Goal: Information Seeking & Learning: Learn about a topic

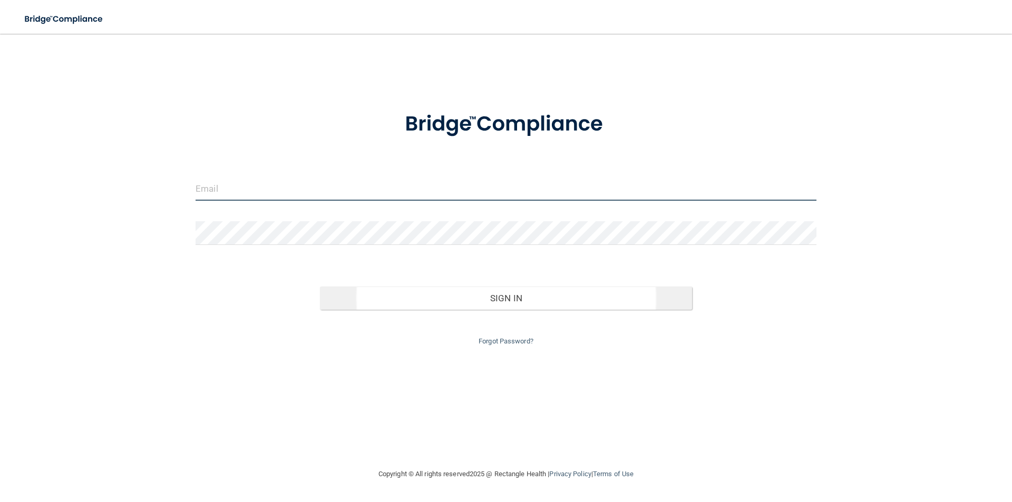
type input "[PERSON_NAME][EMAIL_ADDRESS][DOMAIN_NAME]"
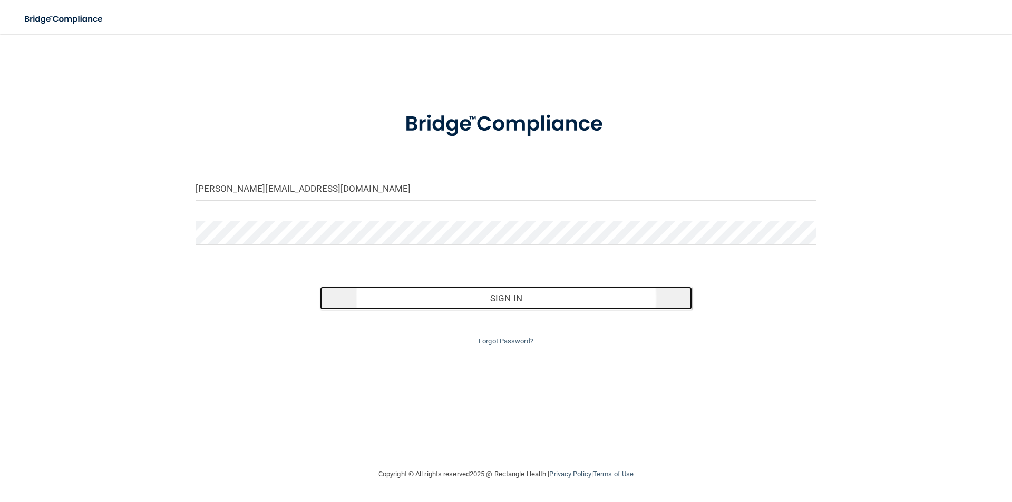
click at [509, 296] on button "Sign In" at bounding box center [506, 298] width 373 height 23
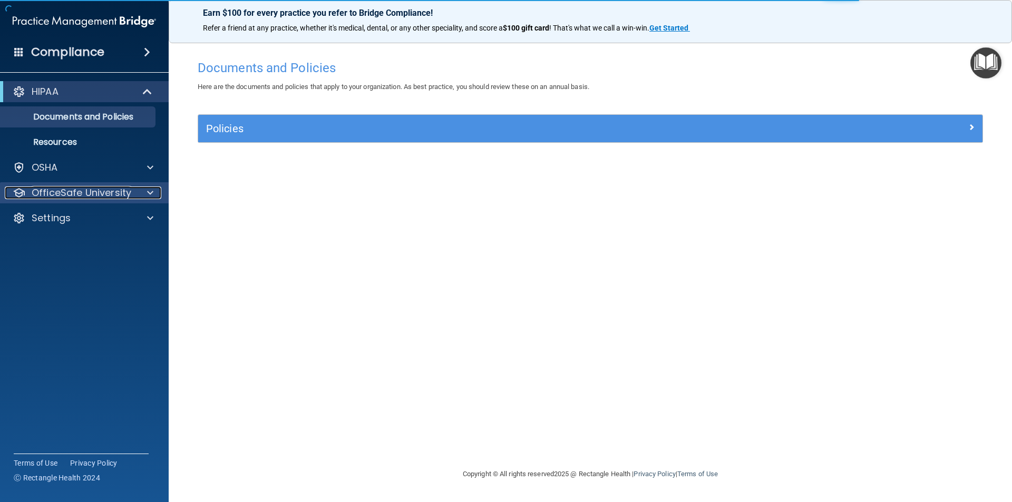
click at [69, 193] on p "OfficeSafe University" at bounding box center [82, 193] width 100 height 13
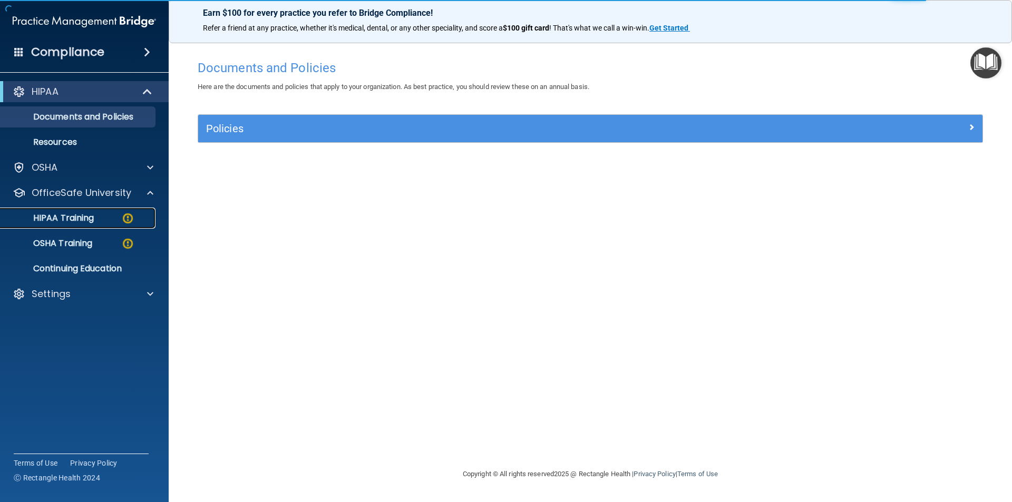
click at [73, 221] on p "HIPAA Training" at bounding box center [50, 218] width 87 height 11
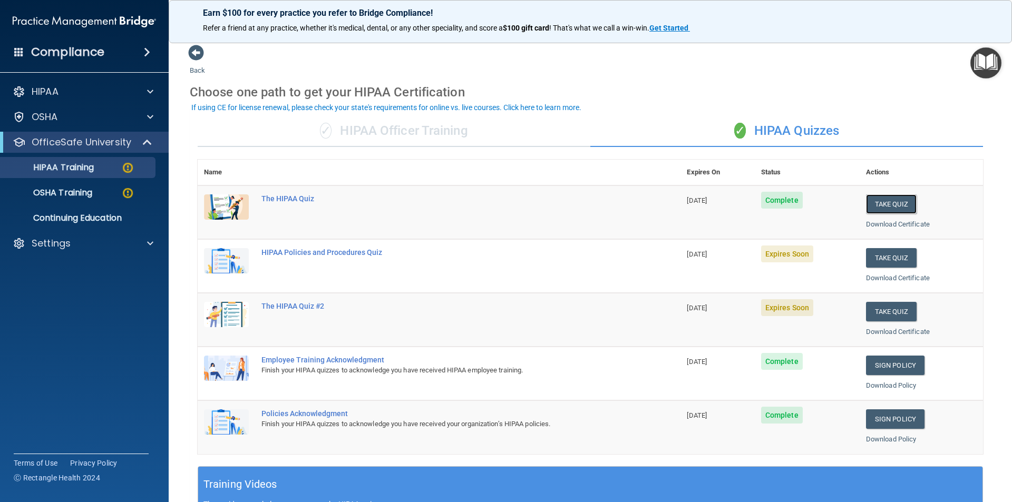
drag, startPoint x: 892, startPoint y: 201, endPoint x: 671, endPoint y: 279, distance: 233.6
click at [672, 279] on tbody "The HIPAA Quiz [DATE] Complete Take Quiz Download Certificate HIPAA Policies an…" at bounding box center [591, 320] width 786 height 269
click at [891, 255] on button "Take Quiz" at bounding box center [891, 258] width 51 height 20
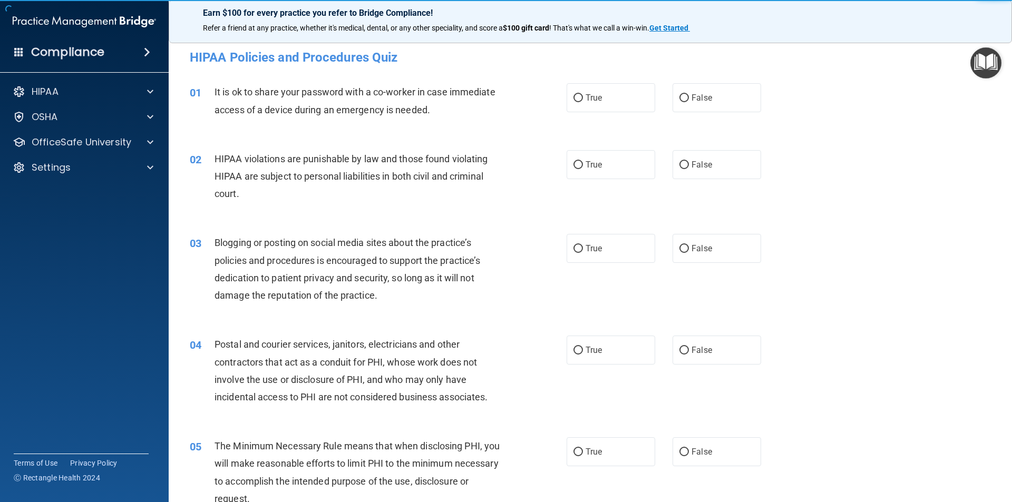
click at [500, 116] on div "It is ok to share your password with a co-worker in case immediate access of a …" at bounding box center [362, 100] width 295 height 35
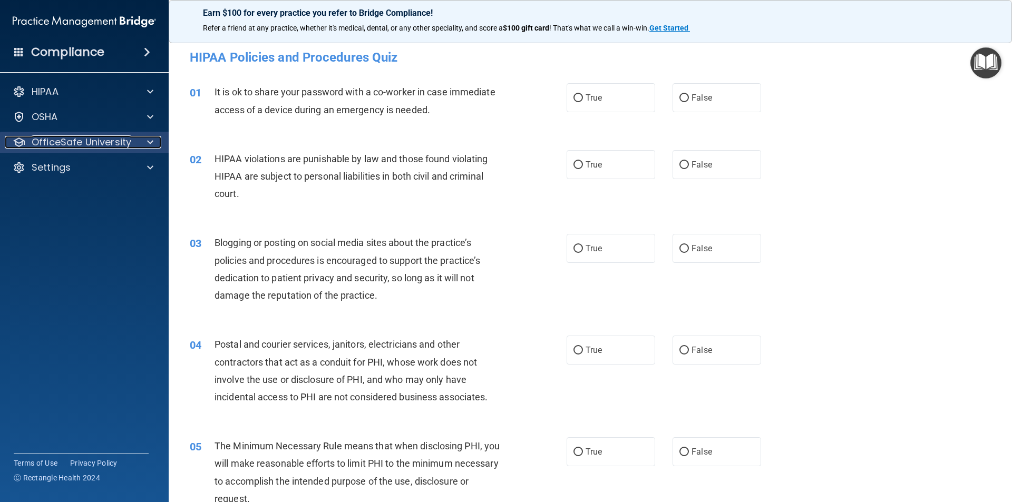
click at [150, 139] on span at bounding box center [150, 142] width 6 height 13
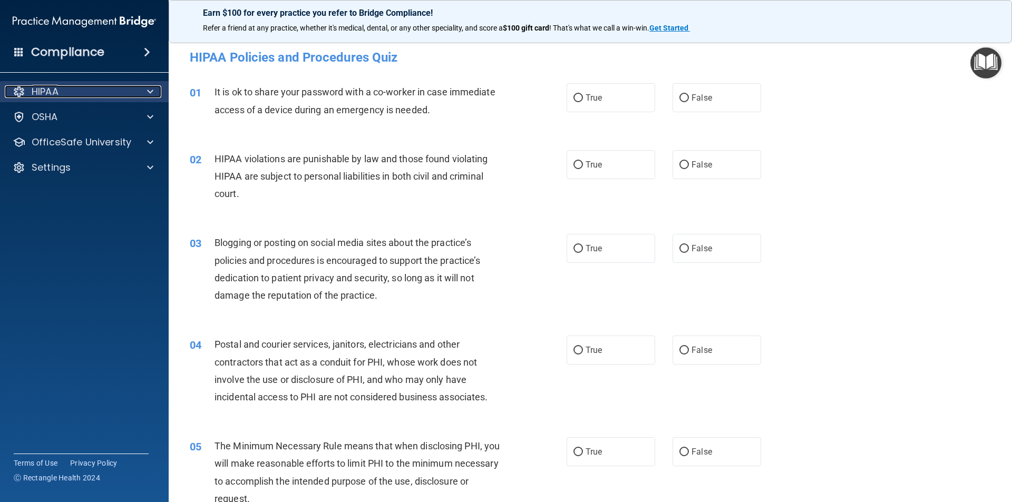
click at [148, 89] on span at bounding box center [150, 91] width 6 height 13
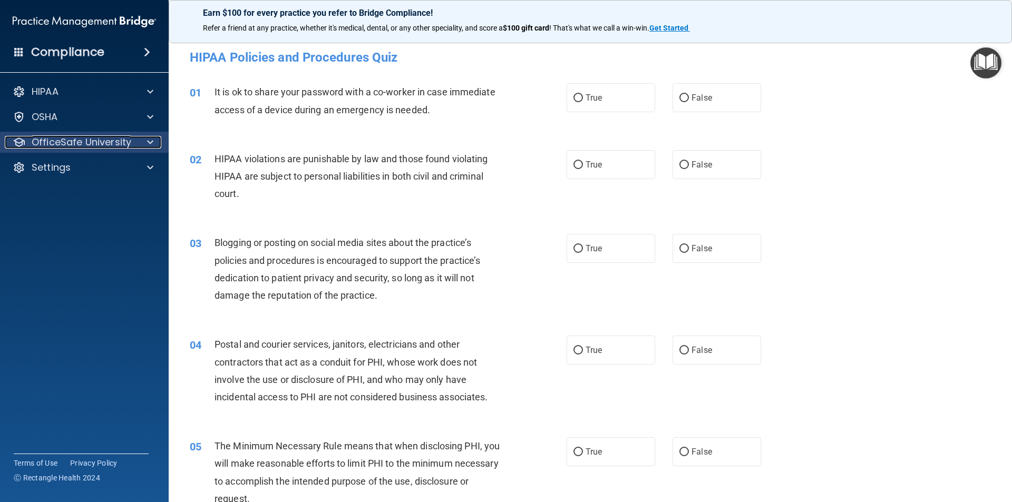
click at [148, 137] on span at bounding box center [150, 142] width 6 height 13
